Goal: Information Seeking & Learning: Learn about a topic

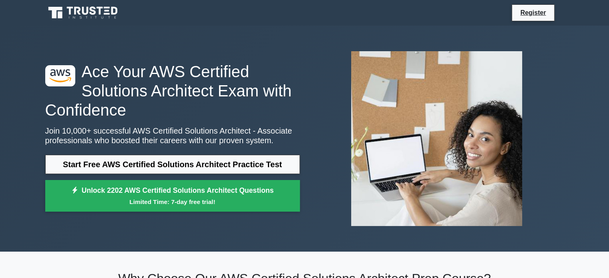
click at [176, 158] on link "Start Free AWS Certified Solutions Architect Practice Test" at bounding box center [172, 164] width 255 height 19
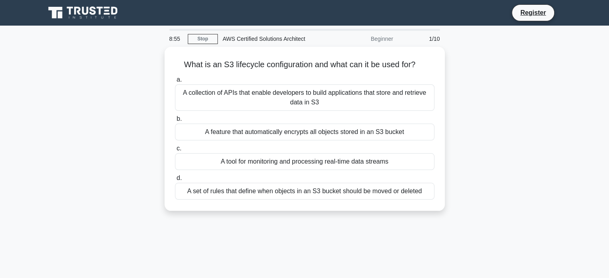
click at [176, 158] on div "A tool for monitoring and processing real-time data streams" at bounding box center [305, 161] width 260 height 17
click at [175, 151] on input "c. A tool for monitoring and processing real-time data streams" at bounding box center [175, 148] width 0 height 5
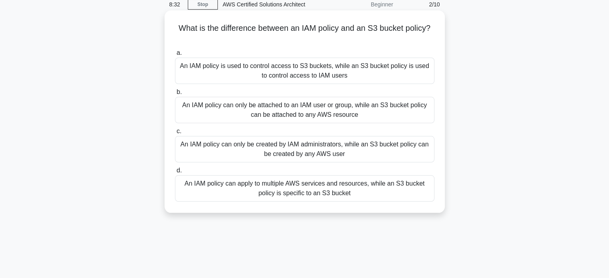
scroll to position [35, 0]
click at [313, 145] on div "An IAM policy can only be created by IAM administrators, while an S3 bucket pol…" at bounding box center [305, 148] width 260 height 26
click at [175, 133] on input "c. An IAM policy can only be created by IAM administrators, while an S3 bucket …" at bounding box center [175, 130] width 0 height 5
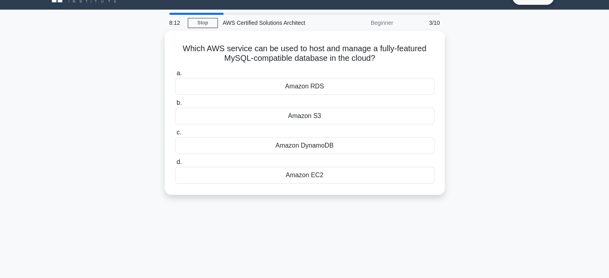
scroll to position [0, 0]
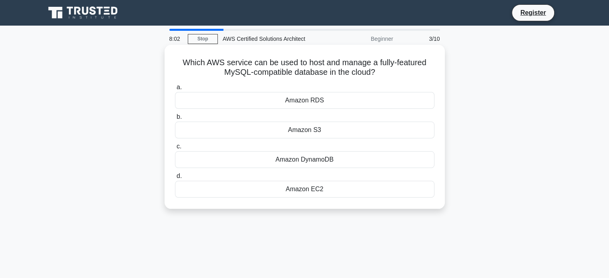
click at [296, 101] on div "Amazon RDS" at bounding box center [305, 100] width 260 height 17
click at [175, 90] on input "a. Amazon RDS" at bounding box center [175, 87] width 0 height 5
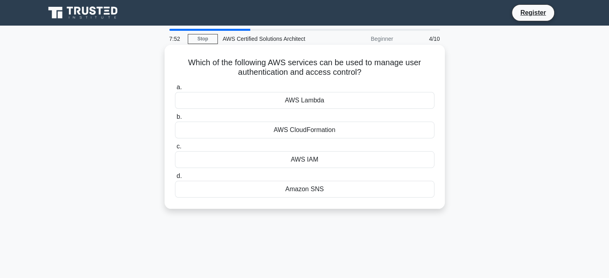
click at [312, 156] on div "AWS IAM" at bounding box center [305, 159] width 260 height 17
click at [175, 149] on input "c. AWS IAM" at bounding box center [175, 146] width 0 height 5
click at [296, 96] on div "Amazon RDS" at bounding box center [305, 100] width 260 height 17
click at [175, 90] on input "a. Amazon RDS" at bounding box center [175, 87] width 0 height 5
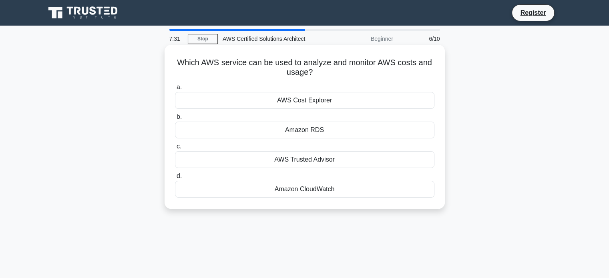
click at [309, 102] on div "AWS Cost Explorer" at bounding box center [305, 100] width 260 height 17
click at [175, 90] on input "a. AWS Cost Explorer" at bounding box center [175, 87] width 0 height 5
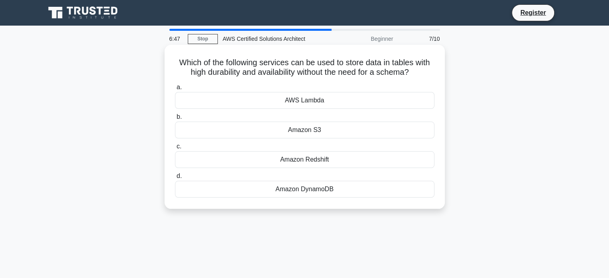
click at [310, 189] on div "Amazon DynamoDB" at bounding box center [305, 189] width 260 height 17
click at [175, 179] on input "d. Amazon DynamoDB" at bounding box center [175, 176] width 0 height 5
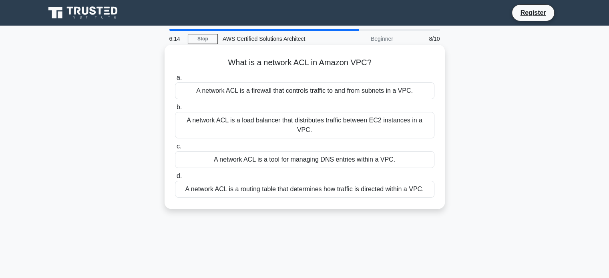
click at [302, 88] on div "A network ACL is a firewall that controls traffic to and from subnets in a VPC." at bounding box center [305, 91] width 260 height 17
click at [175, 80] on input "a. A network ACL is a firewall that controls traffic to and from subnets in a V…" at bounding box center [175, 77] width 0 height 5
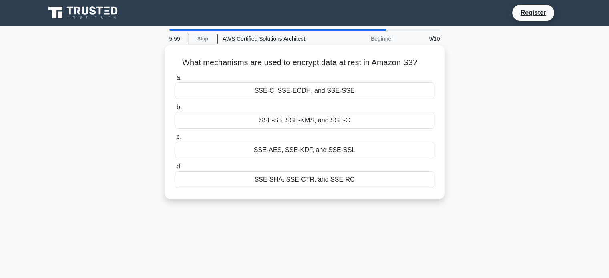
click at [304, 120] on div "SSE-S3, SSE-KMS, and SSE-C" at bounding box center [305, 120] width 260 height 17
click at [175, 110] on input "b. SSE-S3, SSE-KMS, and SSE-C" at bounding box center [175, 107] width 0 height 5
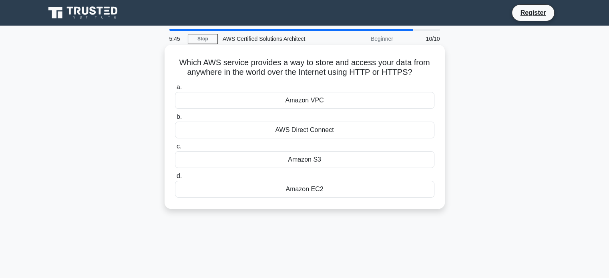
click at [295, 158] on div "Amazon S3" at bounding box center [305, 159] width 260 height 17
click at [175, 149] on input "c. Amazon S3" at bounding box center [175, 146] width 0 height 5
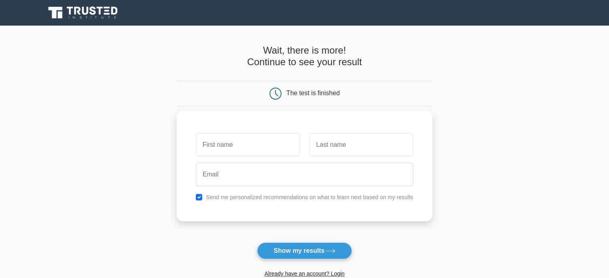
click at [261, 139] on input "text" at bounding box center [248, 144] width 104 height 23
type input "SAHIL"
click at [318, 144] on input "text" at bounding box center [362, 144] width 104 height 23
type input "KABLE"
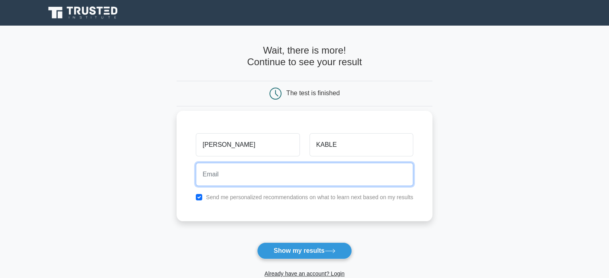
click at [299, 168] on input "email" at bounding box center [304, 174] width 217 height 23
type input "rs5931378@gmail.com"
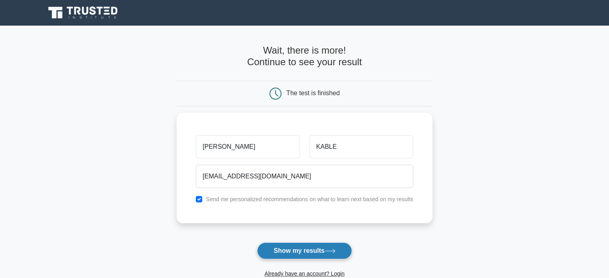
click at [300, 252] on button "Show my results" at bounding box center [304, 251] width 95 height 17
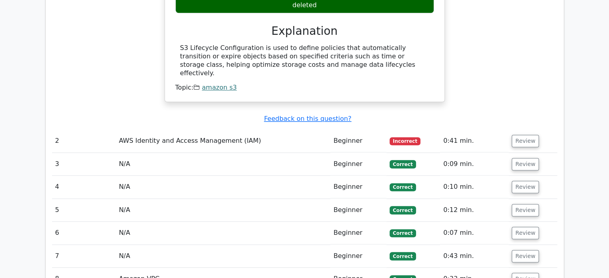
scroll to position [785, 0]
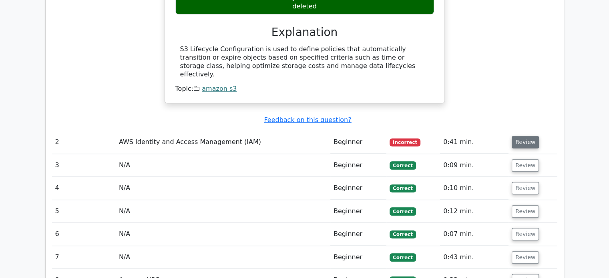
click at [514, 136] on button "Review" at bounding box center [525, 142] width 27 height 12
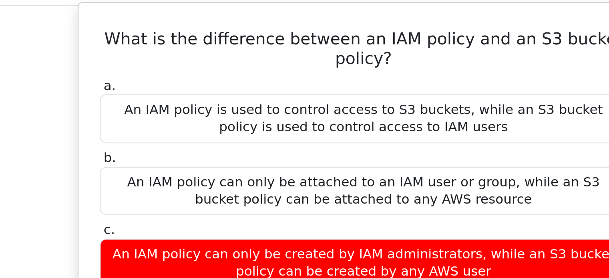
scroll to position [0, 5]
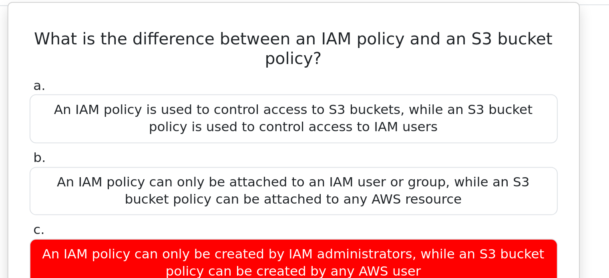
click at [299, 193] on div "An IAM policy can only be created by IAM administrators, while an S3 bucket pol…" at bounding box center [300, 205] width 259 height 24
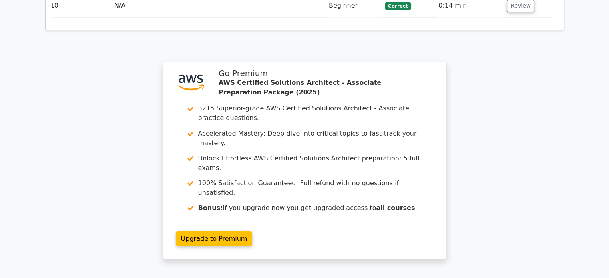
scroll to position [1398, 0]
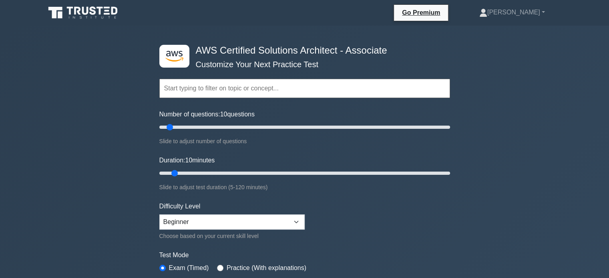
scroll to position [3, 0]
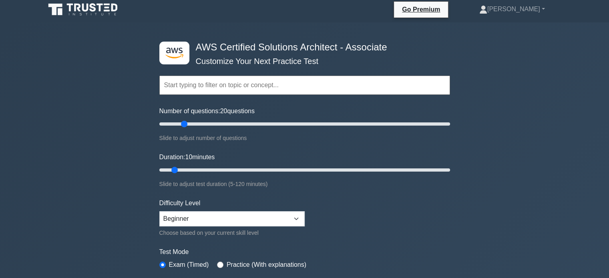
drag, startPoint x: 169, startPoint y: 125, endPoint x: 187, endPoint y: 125, distance: 18.0
type input "20"
click at [187, 125] on input "Number of questions: 20 questions" at bounding box center [304, 124] width 291 height 10
drag, startPoint x: 176, startPoint y: 169, endPoint x: 182, endPoint y: 169, distance: 6.5
type input "15"
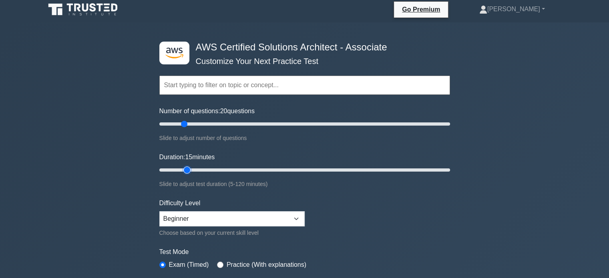
click at [182, 169] on input "Duration: 15 minutes" at bounding box center [304, 170] width 291 height 10
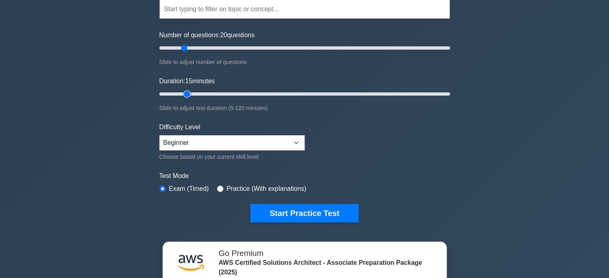
scroll to position [81, 0]
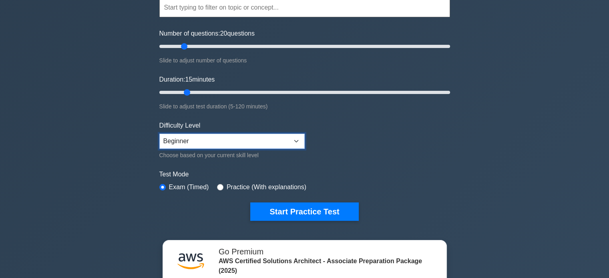
click at [294, 134] on select "Beginner Intermediate Expert" at bounding box center [231, 141] width 145 height 15
select select "intermediate"
click at [159, 134] on select "Beginner Intermediate Expert" at bounding box center [231, 141] width 145 height 15
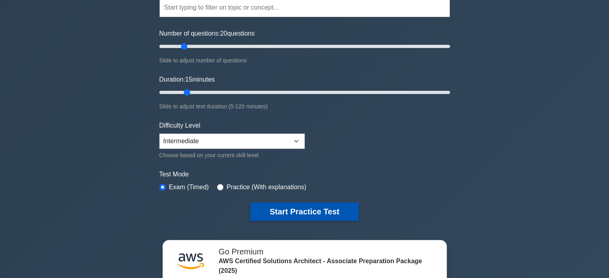
click at [302, 204] on button "Start Practice Test" at bounding box center [304, 212] width 108 height 18
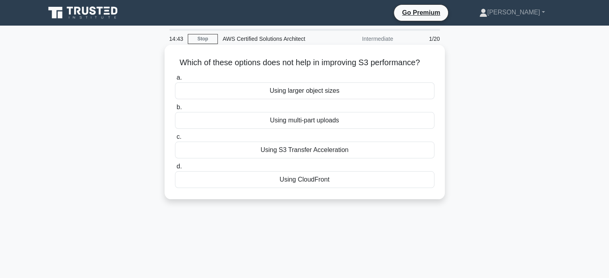
click at [308, 177] on div "Using CloudFront" at bounding box center [305, 179] width 260 height 17
click at [175, 169] on input "d. Using CloudFront" at bounding box center [175, 166] width 0 height 5
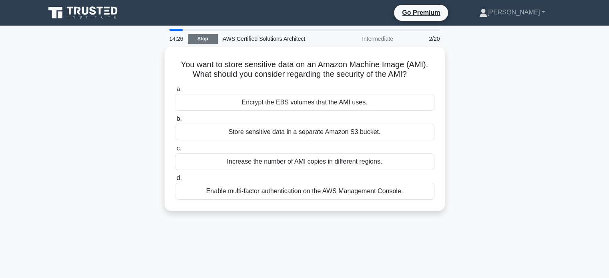
click at [206, 35] on link "Stop" at bounding box center [203, 39] width 30 height 10
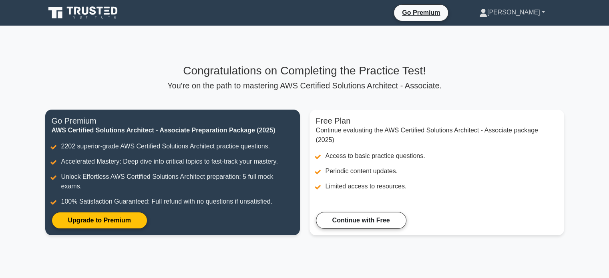
click at [542, 7] on link "[PERSON_NAME]" at bounding box center [512, 12] width 104 height 16
click at [514, 29] on link "Profile" at bounding box center [492, 31] width 63 height 13
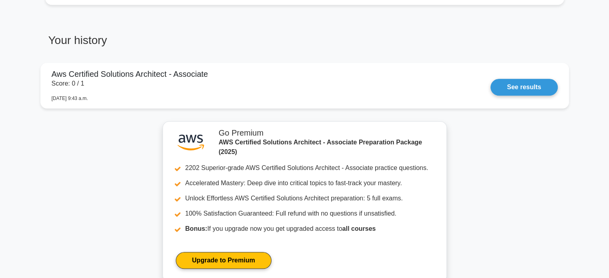
scroll to position [623, 0]
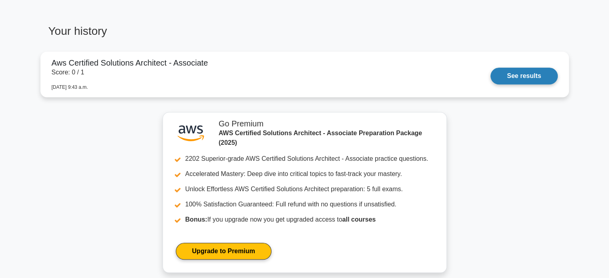
click at [495, 73] on link "See results" at bounding box center [524, 76] width 67 height 17
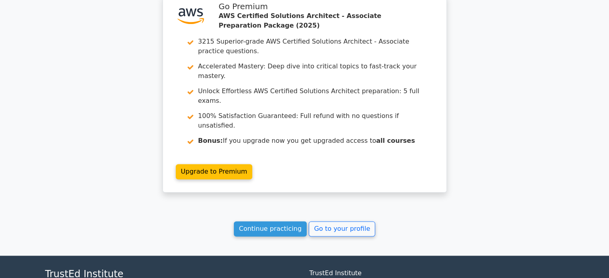
scroll to position [972, 0]
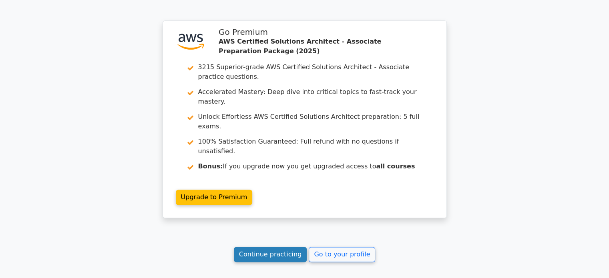
click at [266, 247] on link "Continue practicing" at bounding box center [270, 254] width 73 height 15
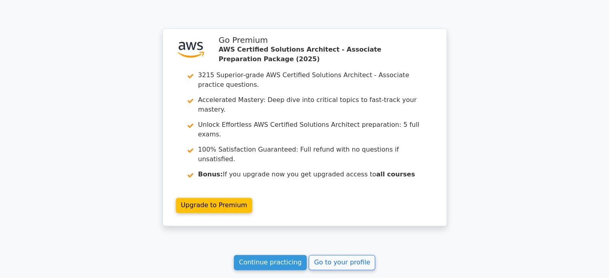
scroll to position [998, 0]
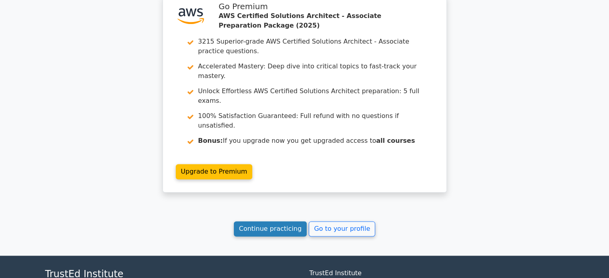
click at [272, 221] on link "Continue practicing" at bounding box center [270, 228] width 73 height 15
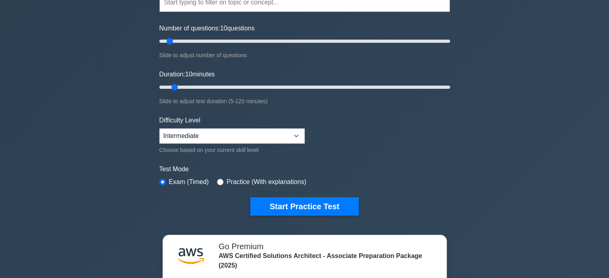
scroll to position [87, 0]
click at [297, 135] on select "Beginner Intermediate Expert" at bounding box center [231, 135] width 145 height 15
click at [144, 205] on div ".st0{fill:#252F3E;} .st1{fill-rule:evenodd;clip-rule:evenodd;fill:#FF9900;} AWS…" at bounding box center [304, 172] width 609 height 466
click at [291, 132] on select "Beginner Intermediate Expert" at bounding box center [231, 135] width 145 height 15
select select "beginner"
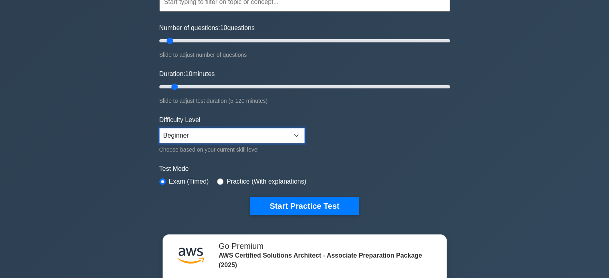
click at [159, 128] on select "Beginner Intermediate Expert" at bounding box center [231, 135] width 145 height 15
click at [217, 177] on div "Practice (With explanations)" at bounding box center [261, 182] width 89 height 10
click at [218, 179] on input "radio" at bounding box center [220, 182] width 6 height 6
radio input "true"
click at [161, 180] on input "radio" at bounding box center [162, 182] width 6 height 6
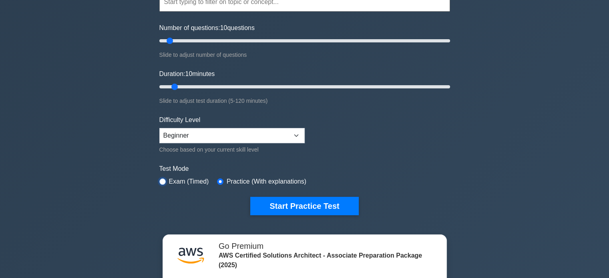
radio input "true"
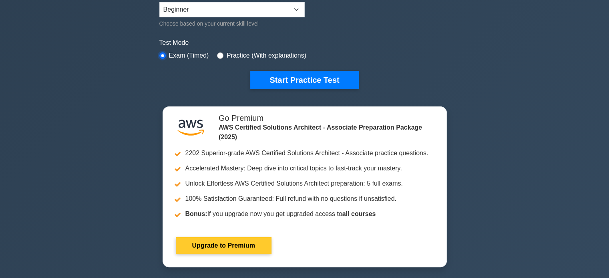
scroll to position [213, 0]
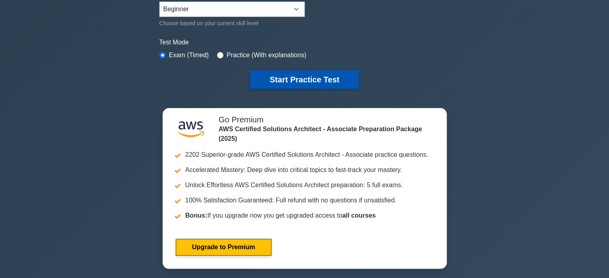
click at [292, 72] on button "Start Practice Test" at bounding box center [304, 79] width 108 height 18
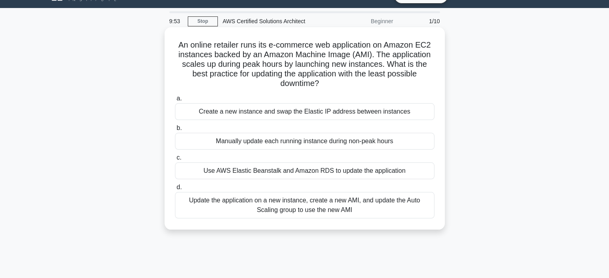
scroll to position [18, 0]
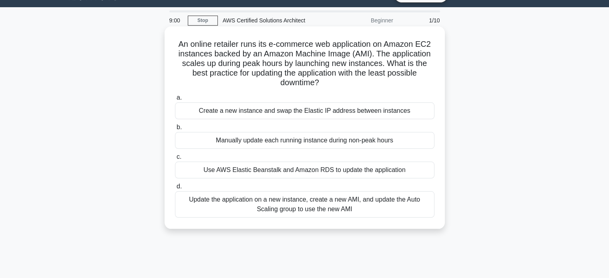
click at [316, 201] on div "Update the application on a new instance, create a new AMI, and update the Auto…" at bounding box center [305, 204] width 260 height 26
click at [175, 189] on input "d. Update the application on a new instance, create a new AMI, and update the A…" at bounding box center [175, 186] width 0 height 5
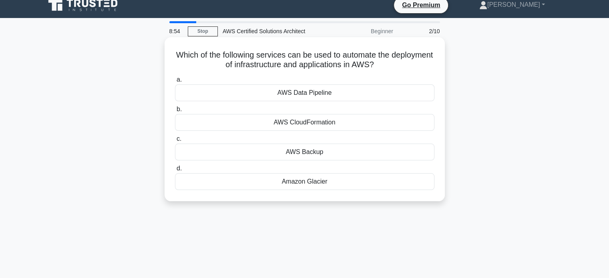
scroll to position [0, 0]
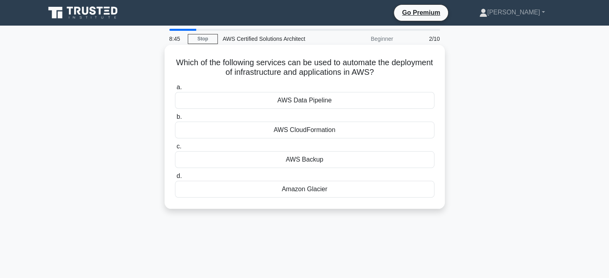
click at [302, 129] on div "AWS CloudFormation" at bounding box center [305, 130] width 260 height 17
click at [175, 120] on input "b. AWS CloudFormation" at bounding box center [175, 117] width 0 height 5
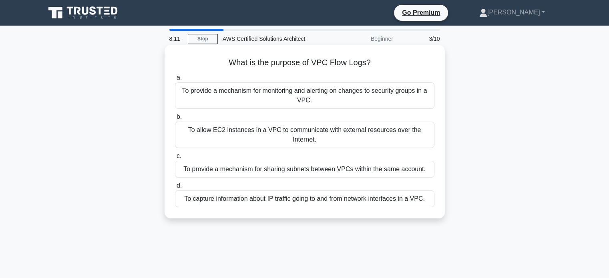
click at [253, 99] on div "To provide a mechanism for monitoring and alerting on changes to security group…" at bounding box center [305, 96] width 260 height 26
click at [175, 80] on input "a. To provide a mechanism for monitoring and alerting on changes to security gr…" at bounding box center [175, 77] width 0 height 5
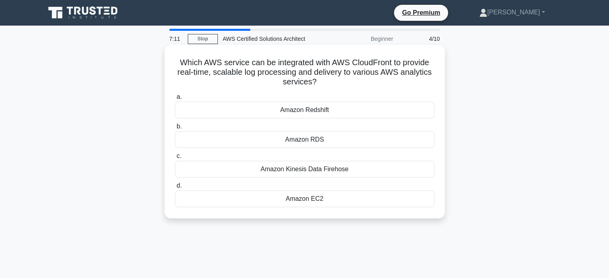
drag, startPoint x: 178, startPoint y: 59, endPoint x: 320, endPoint y: 82, distance: 144.0
click at [320, 82] on h5 "Which AWS service can be integrated with AWS CloudFront to provide real-time, s…" at bounding box center [304, 73] width 261 height 30
click at [324, 167] on div "Amazon Kinesis Data Firehose" at bounding box center [305, 169] width 260 height 17
click at [175, 159] on input "c. Amazon Kinesis Data Firehose" at bounding box center [175, 156] width 0 height 5
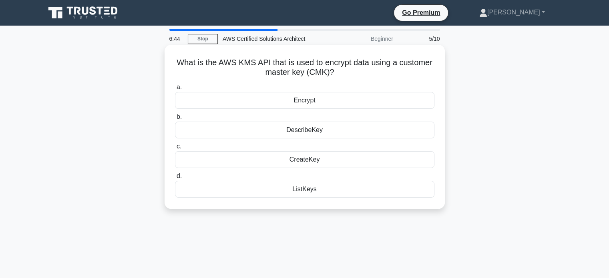
drag, startPoint x: 173, startPoint y: 62, endPoint x: 334, endPoint y: 71, distance: 161.3
click at [334, 71] on div "What is the AWS KMS API that is used to encrypt data using a customer master ke…" at bounding box center [305, 127] width 274 height 158
click at [334, 71] on h5 "What is the AWS KMS API that is used to encrypt data using a customer master ke…" at bounding box center [304, 68] width 261 height 20
click at [308, 99] on div "Encrypt" at bounding box center [305, 100] width 260 height 17
click at [175, 90] on input "a. Encrypt" at bounding box center [175, 87] width 0 height 5
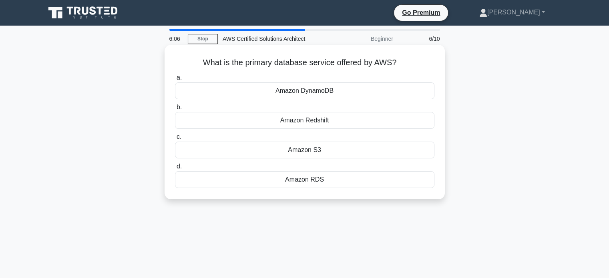
click at [310, 180] on div "Amazon RDS" at bounding box center [305, 179] width 260 height 17
click at [175, 169] on input "d. Amazon RDS" at bounding box center [175, 166] width 0 height 5
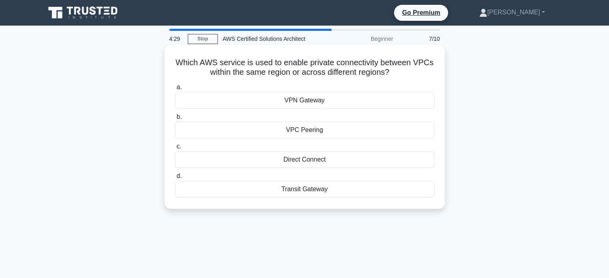
click at [306, 159] on div "Direct Connect" at bounding box center [305, 159] width 260 height 17
click at [175, 149] on input "c. Direct Connect" at bounding box center [175, 146] width 0 height 5
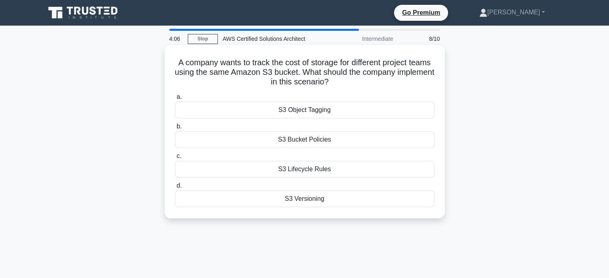
click at [302, 197] on div "S3 Versioning" at bounding box center [305, 199] width 260 height 17
click at [175, 189] on input "d. S3 Versioning" at bounding box center [175, 185] width 0 height 5
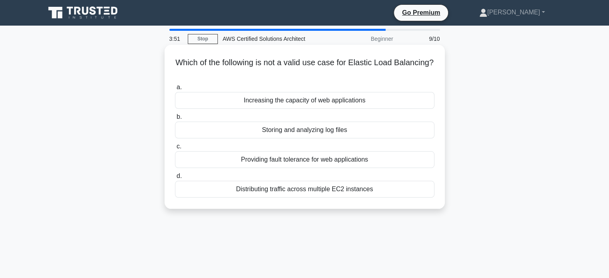
click at [301, 126] on div "Storing and analyzing log files" at bounding box center [305, 130] width 260 height 17
click at [175, 120] on input "b. Storing and analyzing log files" at bounding box center [175, 117] width 0 height 5
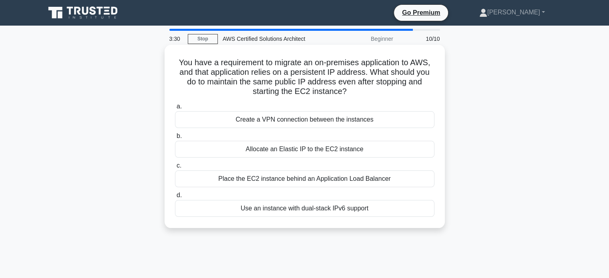
scroll to position [4, 0]
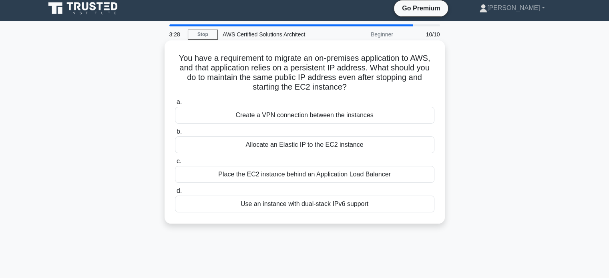
click at [302, 143] on div "Allocate an Elastic IP to the EC2 instance" at bounding box center [305, 145] width 260 height 17
click at [175, 135] on input "b. Allocate an Elastic IP to the EC2 instance" at bounding box center [175, 131] width 0 height 5
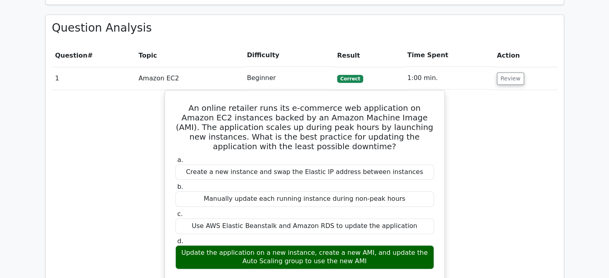
scroll to position [571, 0]
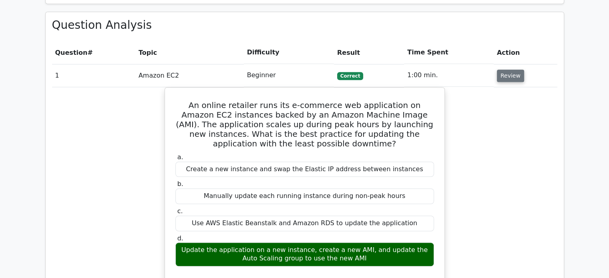
click at [505, 70] on button "Review" at bounding box center [510, 76] width 27 height 12
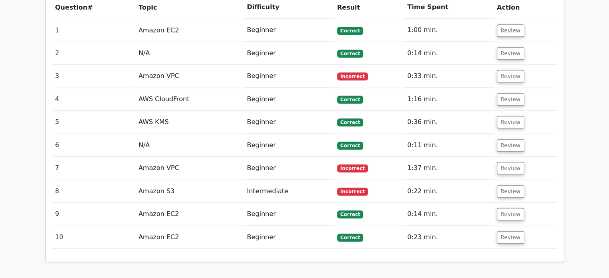
scroll to position [617, 0]
click at [512, 185] on button "Review" at bounding box center [510, 191] width 27 height 12
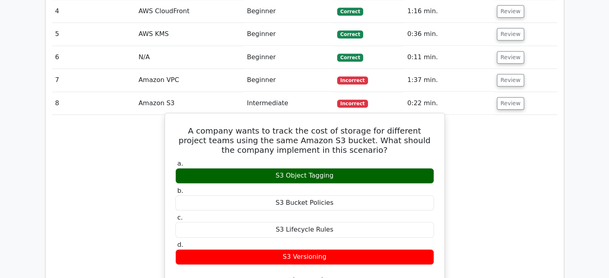
scroll to position [705, 0]
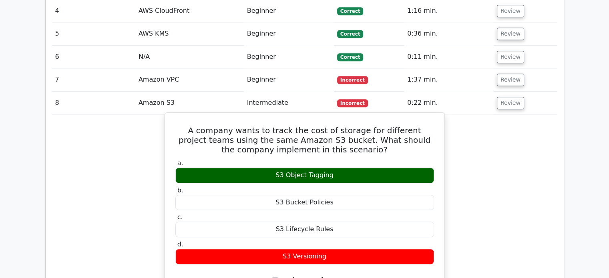
click at [300, 168] on div "S3 Object Tagging" at bounding box center [304, 176] width 259 height 16
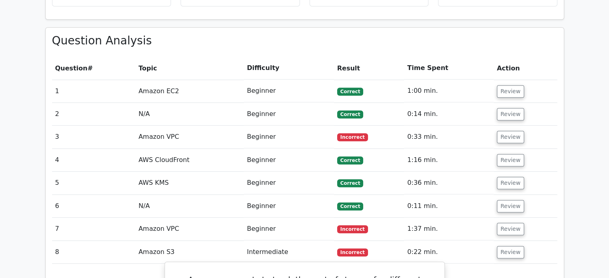
scroll to position [553, 0]
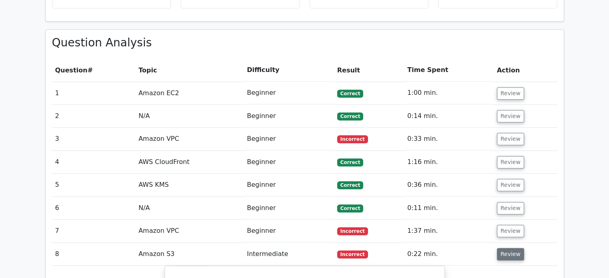
click at [511, 248] on button "Review" at bounding box center [510, 254] width 27 height 12
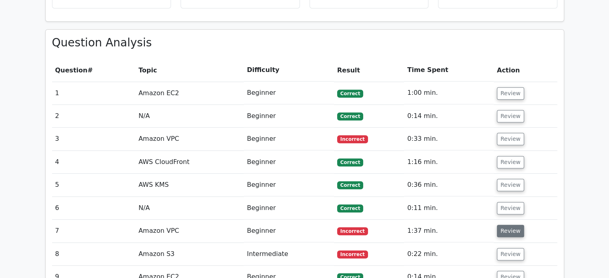
click at [508, 225] on button "Review" at bounding box center [510, 231] width 27 height 12
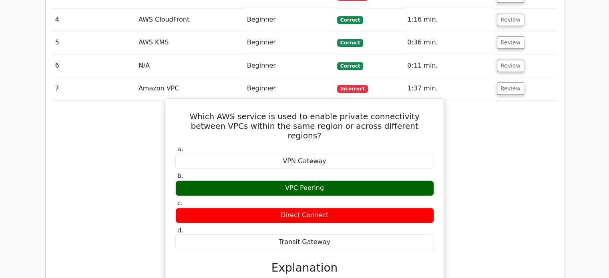
scroll to position [696, 0]
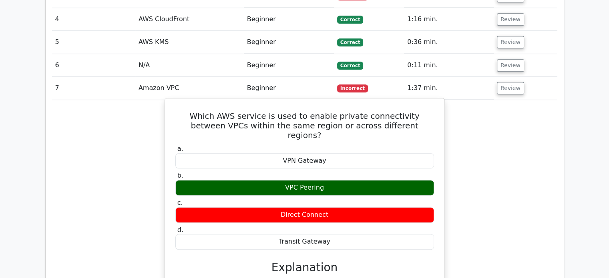
click at [314, 180] on div "VPC Peering" at bounding box center [304, 188] width 259 height 16
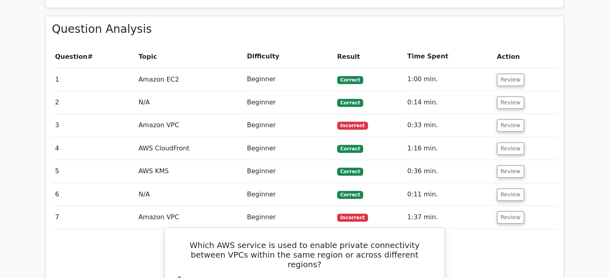
scroll to position [563, 0]
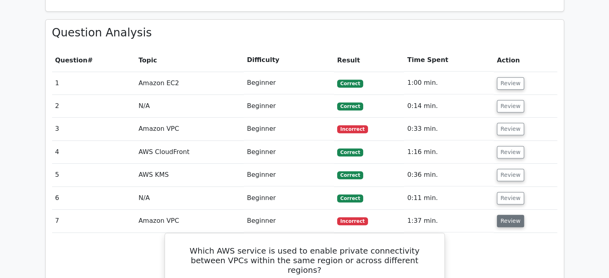
click at [511, 215] on button "Review" at bounding box center [510, 221] width 27 height 12
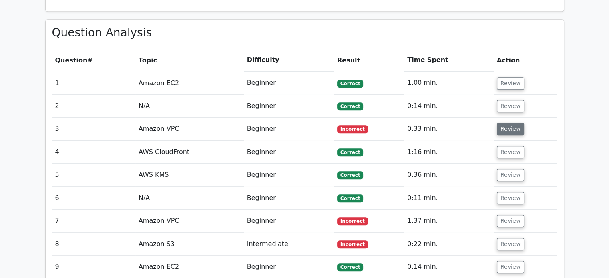
click at [510, 123] on button "Review" at bounding box center [510, 129] width 27 height 12
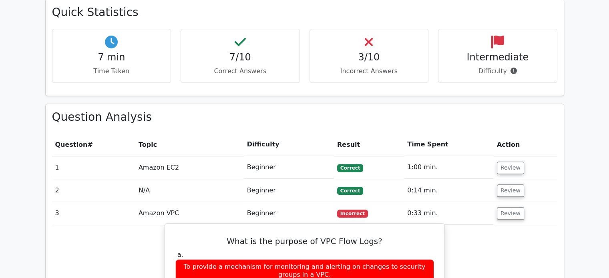
scroll to position [479, 0]
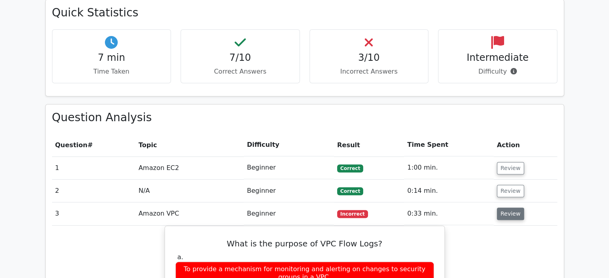
click at [501, 208] on button "Review" at bounding box center [510, 214] width 27 height 12
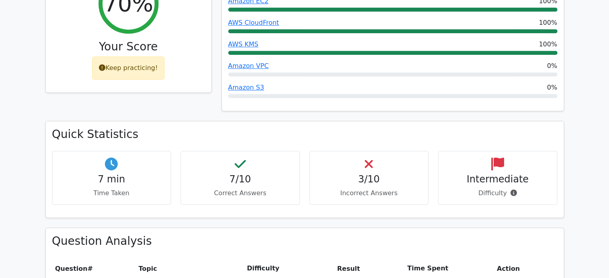
scroll to position [357, 0]
